Goal: Find specific page/section: Find specific page/section

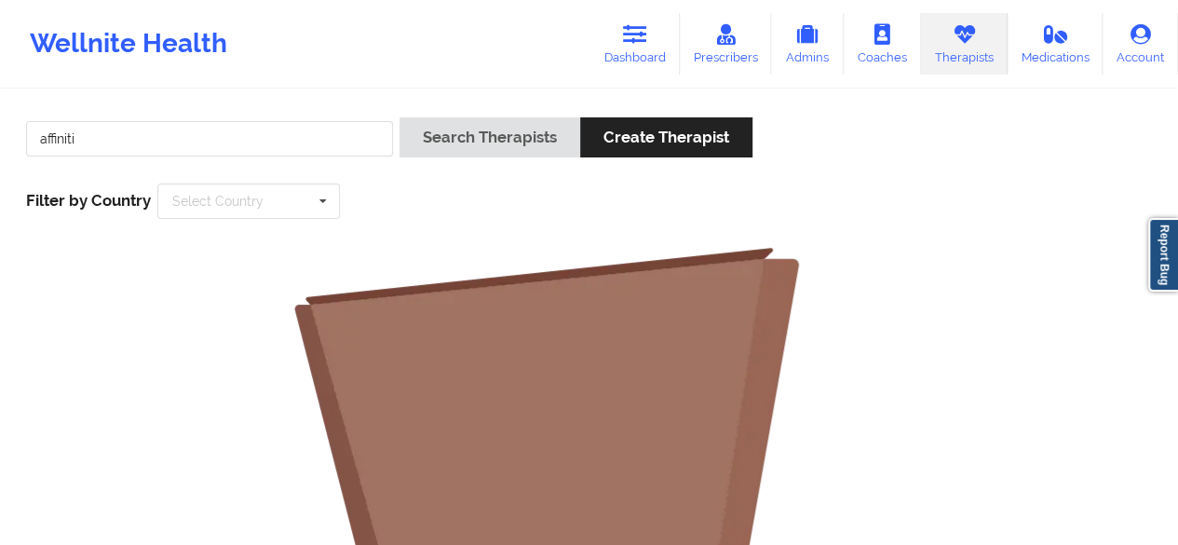
click at [642, 50] on link "Dashboard" at bounding box center [634, 43] width 89 height 61
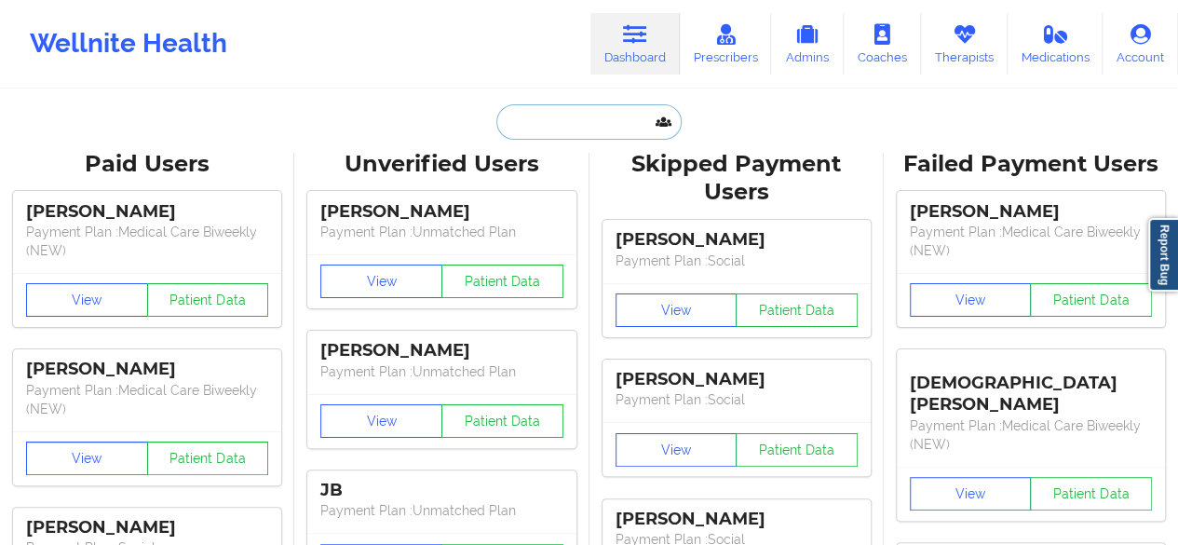
click at [566, 112] on input "text" at bounding box center [588, 121] width 184 height 35
paste input "[EMAIL_ADDRESS][DOMAIN_NAME]"
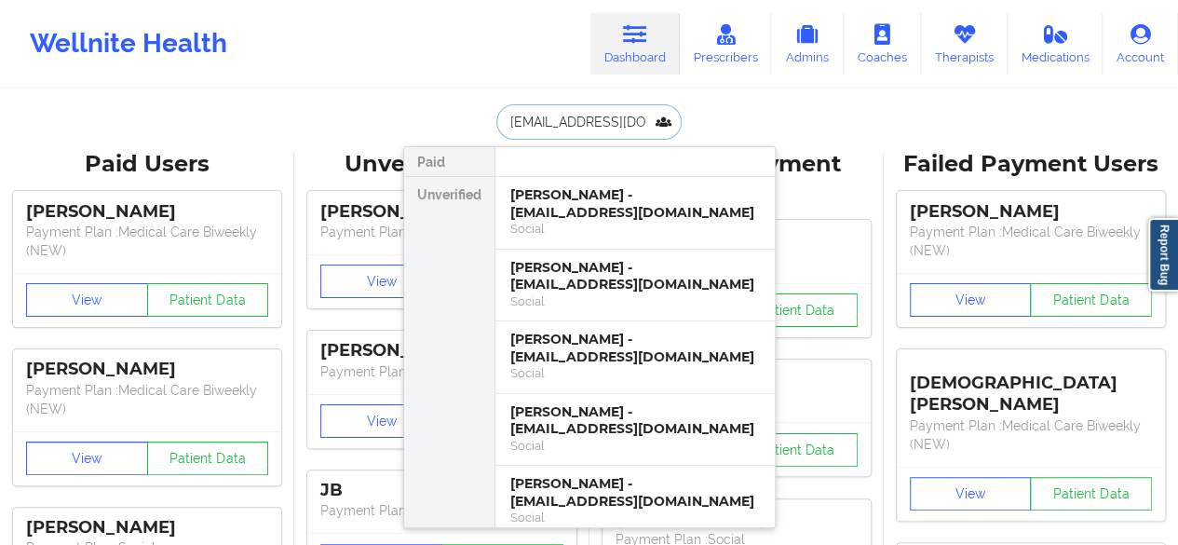
scroll to position [0, 9]
type input "[EMAIL_ADDRESS][DOMAIN_NAME]"
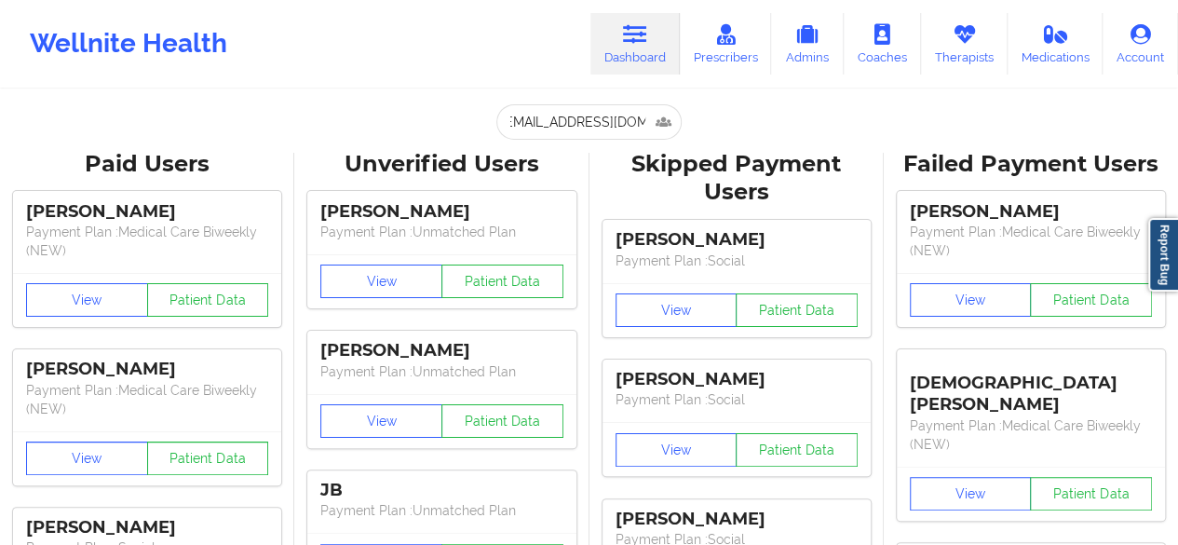
scroll to position [0, 0]
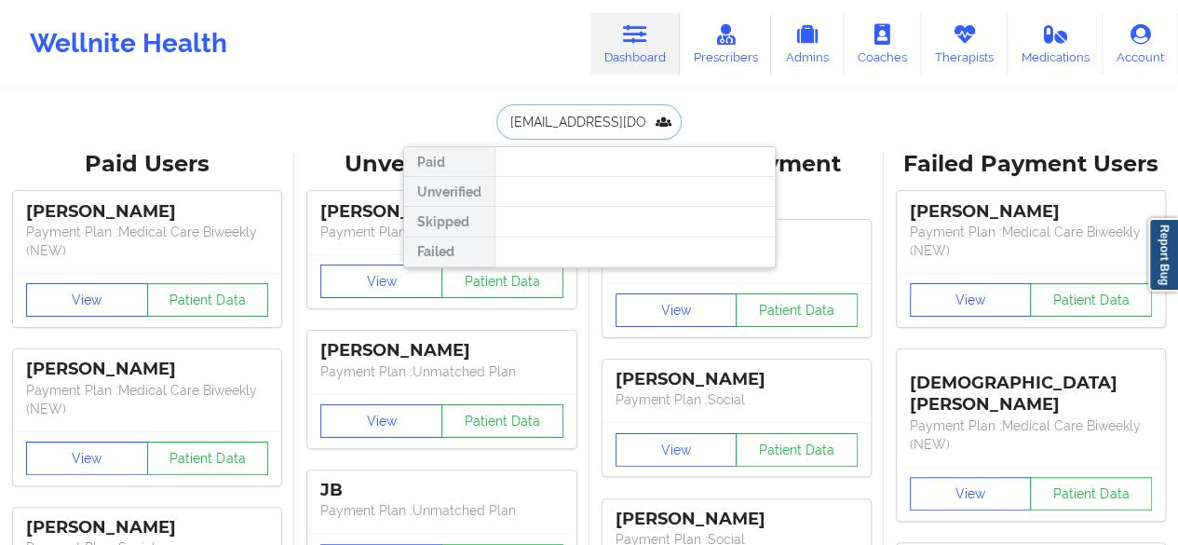
click at [587, 124] on input "[EMAIL_ADDRESS][DOMAIN_NAME]" at bounding box center [588, 121] width 184 height 35
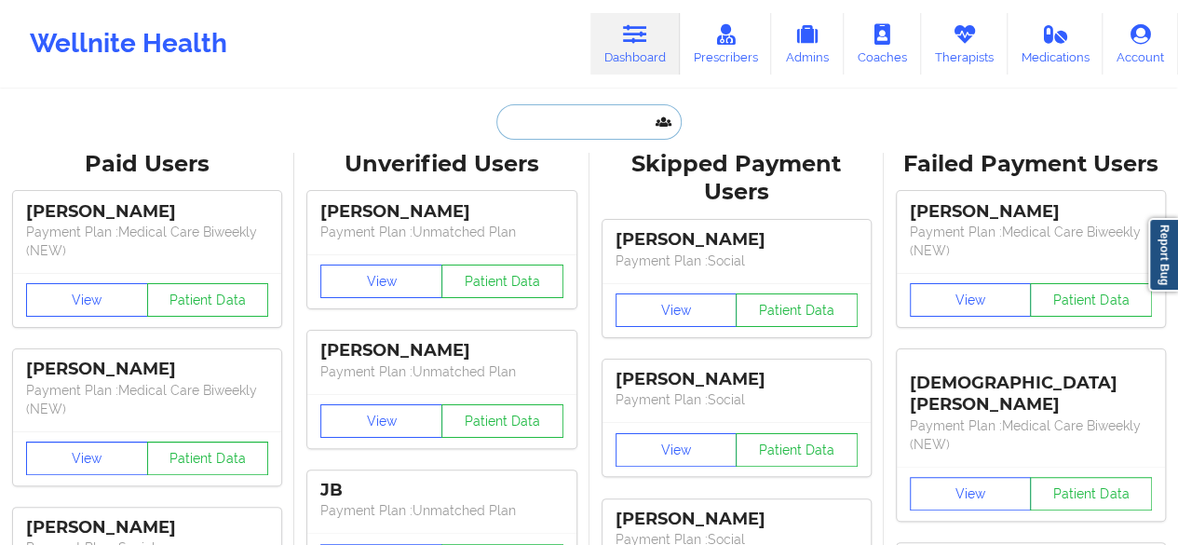
paste input "[PERSON_NAME] [PERSON_NAME]"
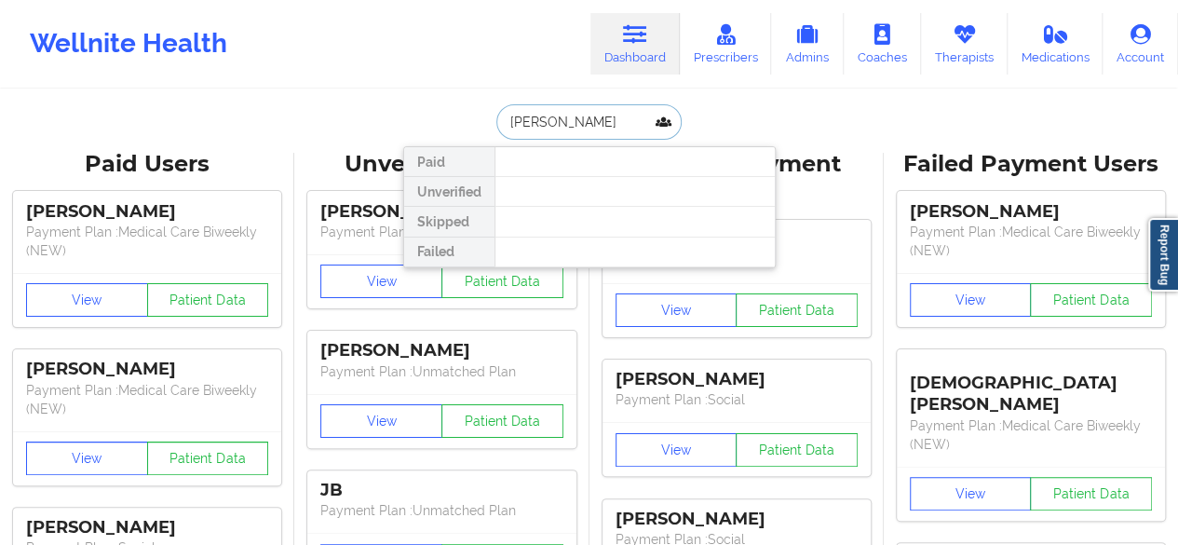
type input "[PERSON_NAME]"
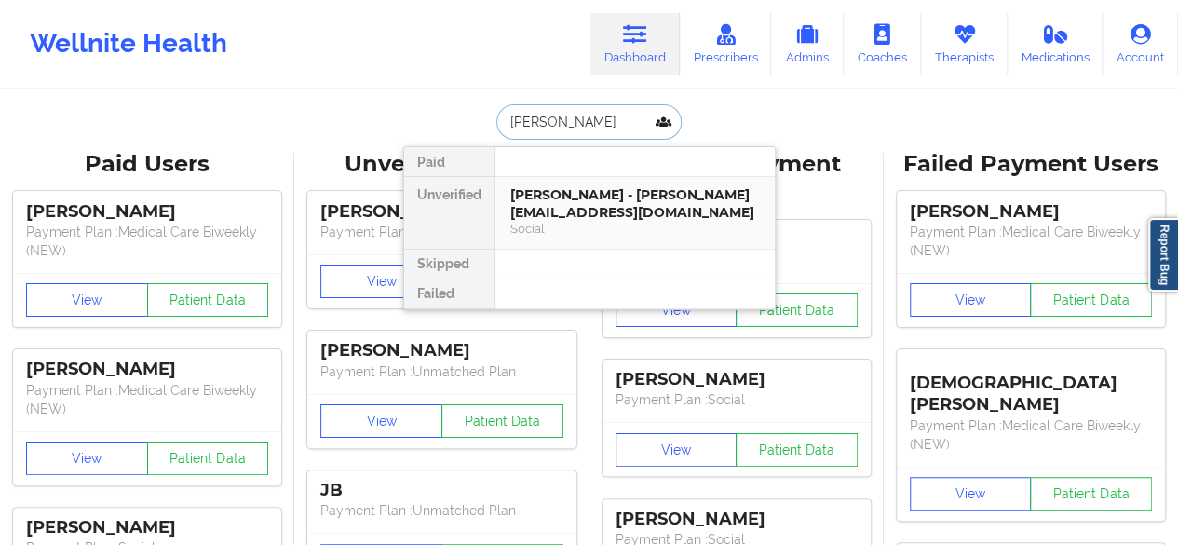
click at [583, 210] on div "[PERSON_NAME] - [PERSON_NAME][EMAIL_ADDRESS][DOMAIN_NAME]" at bounding box center [634, 203] width 249 height 34
